Goal: Check status: Check status

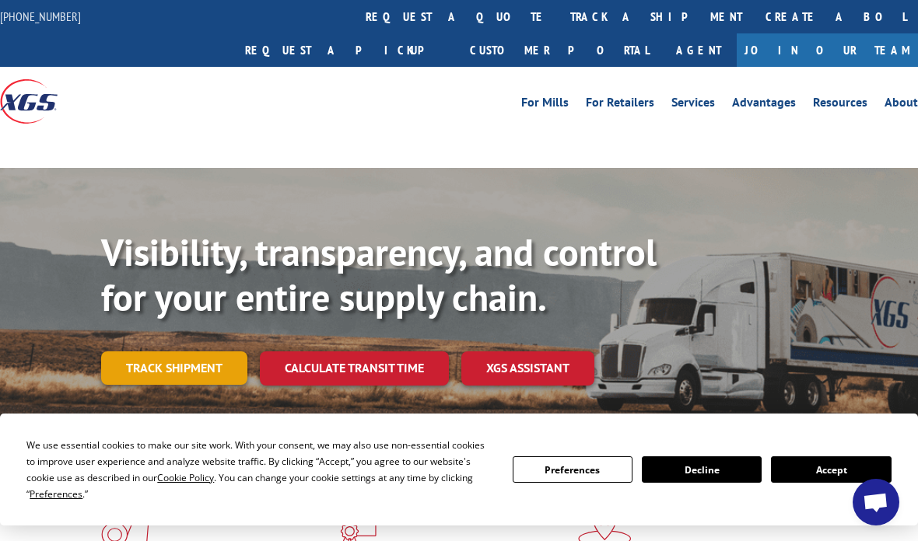
click at [208, 351] on link "Track shipment" at bounding box center [174, 367] width 146 height 33
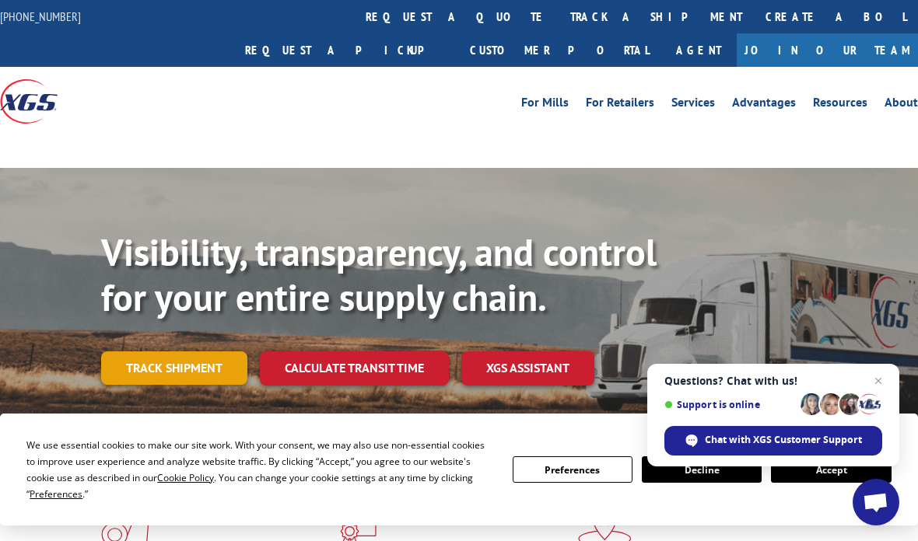
click at [168, 351] on link "Track shipment" at bounding box center [174, 367] width 146 height 33
click at [878, 387] on span "Close chat" at bounding box center [878, 381] width 19 height 19
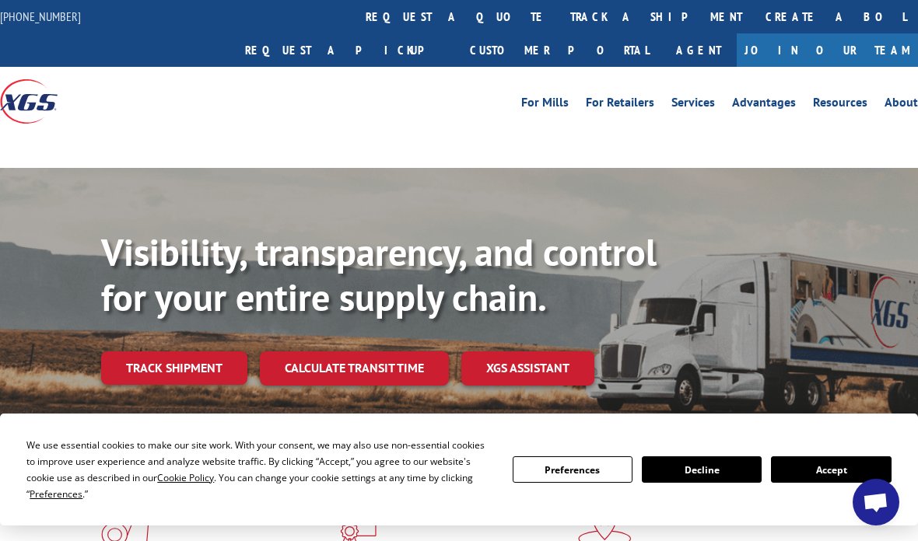
click at [814, 471] on button "Accept" at bounding box center [831, 469] width 120 height 26
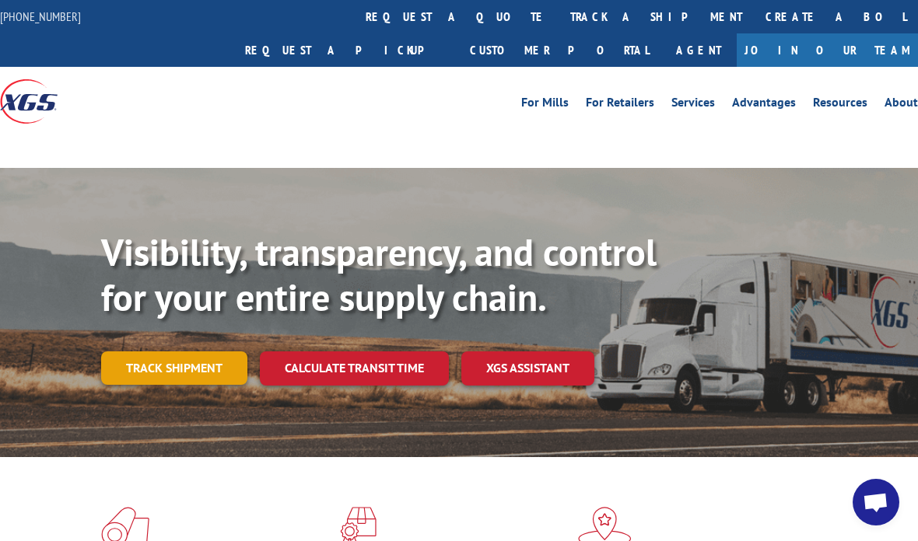
click at [211, 351] on link "Track shipment" at bounding box center [174, 367] width 146 height 33
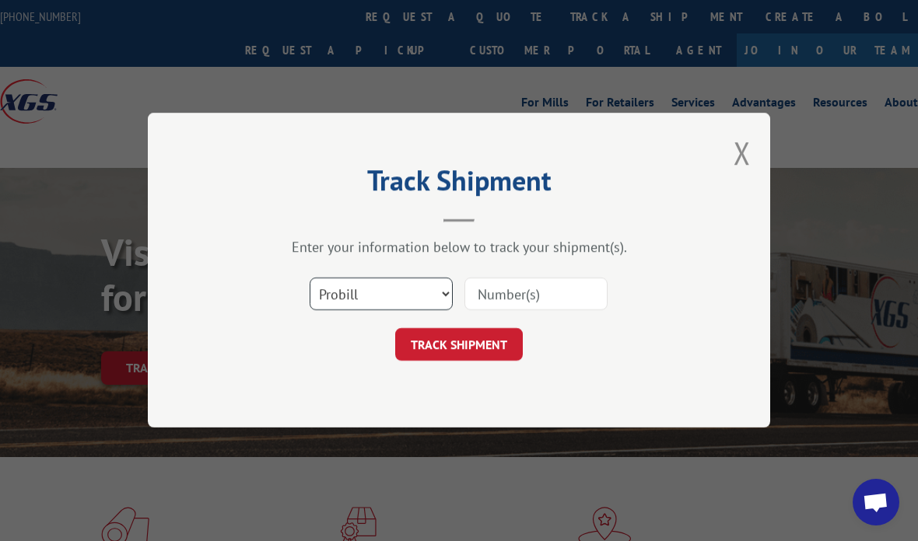
select select "bol"
click at [488, 300] on input at bounding box center [535, 294] width 143 height 33
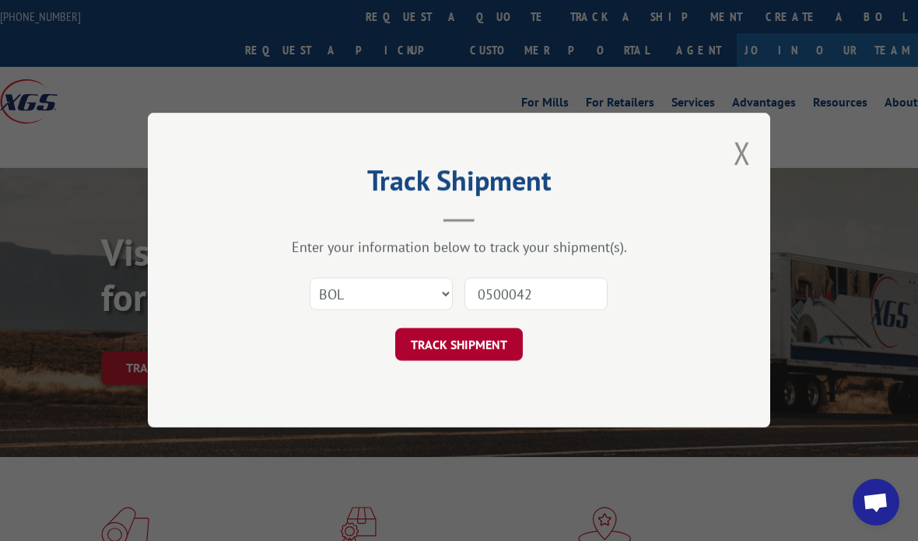
type input "0500042"
click at [509, 343] on button "TRACK SHIPMENT" at bounding box center [459, 345] width 128 height 33
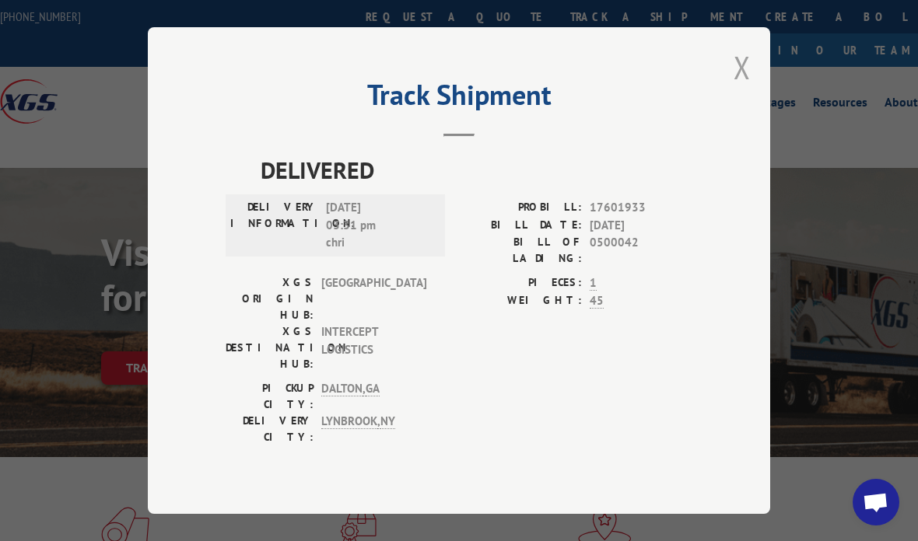
click at [742, 81] on button "Close modal" at bounding box center [741, 67] width 17 height 41
